Goal: Task Accomplishment & Management: Manage account settings

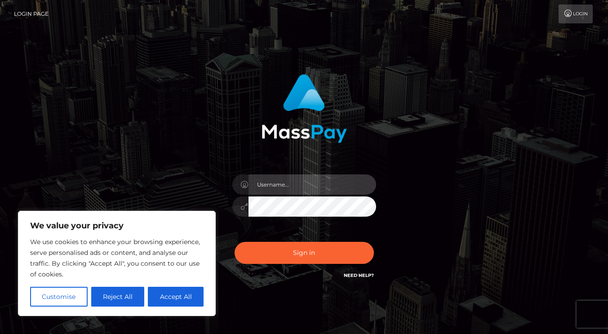
click at [273, 183] on input "text" at bounding box center [312, 184] width 128 height 20
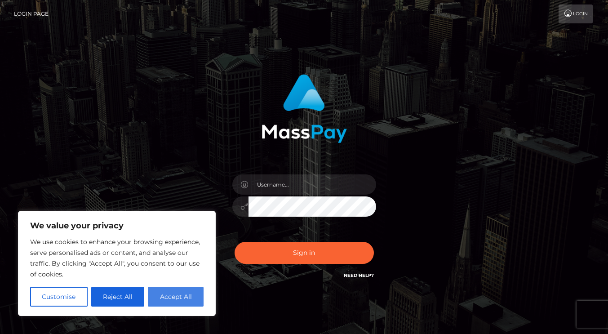
click at [175, 298] on button "Accept All" at bounding box center [176, 297] width 56 height 20
checkbox input "true"
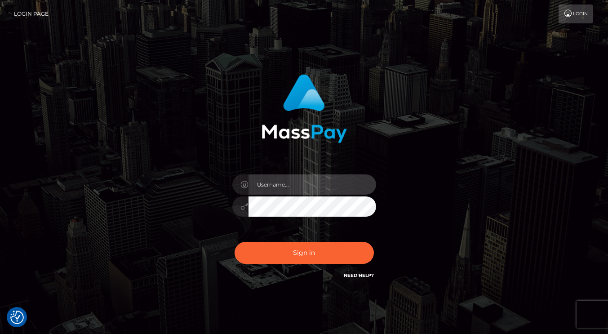
click at [305, 186] on input "text" at bounding box center [312, 184] width 128 height 20
click at [310, 179] on input "text" at bounding box center [312, 184] width 128 height 20
click at [309, 185] on input "text" at bounding box center [312, 184] width 128 height 20
click at [362, 275] on link "Need Help?" at bounding box center [359, 275] width 30 height 6
click at [361, 275] on link "Need Help?" at bounding box center [359, 275] width 30 height 6
